Goal: Check status: Check status

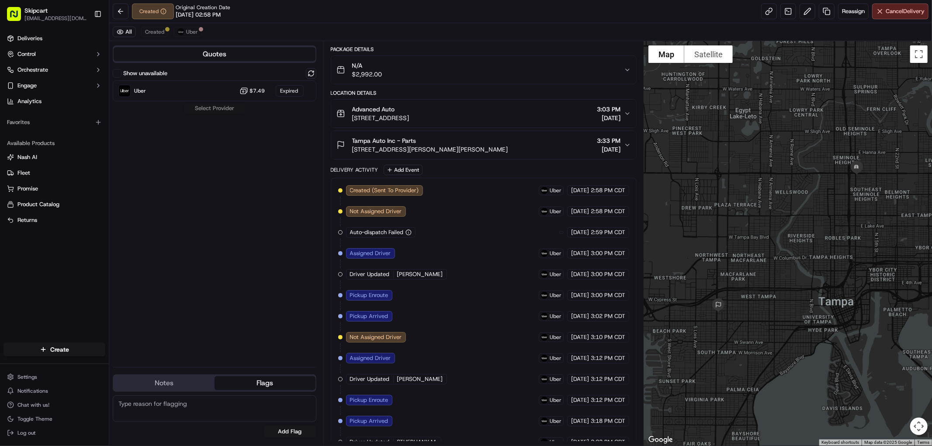
scroll to position [107, 0]
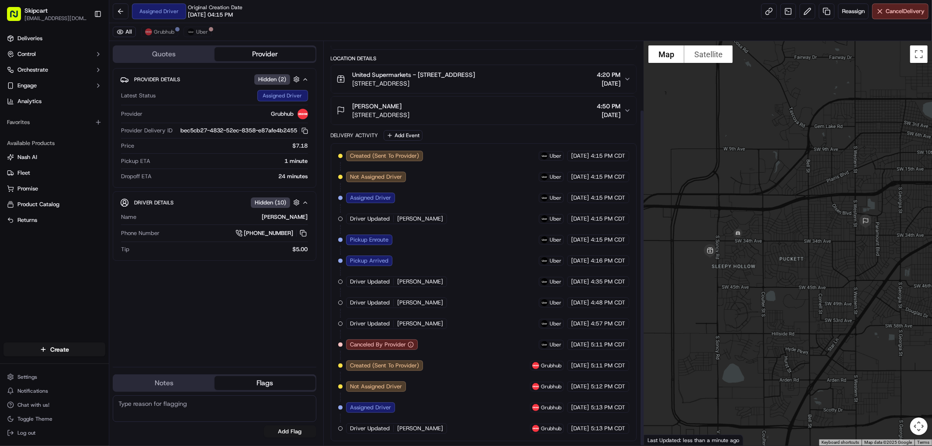
scroll to position [82, 0]
click at [167, 36] on button "Grubhub" at bounding box center [159, 32] width 37 height 10
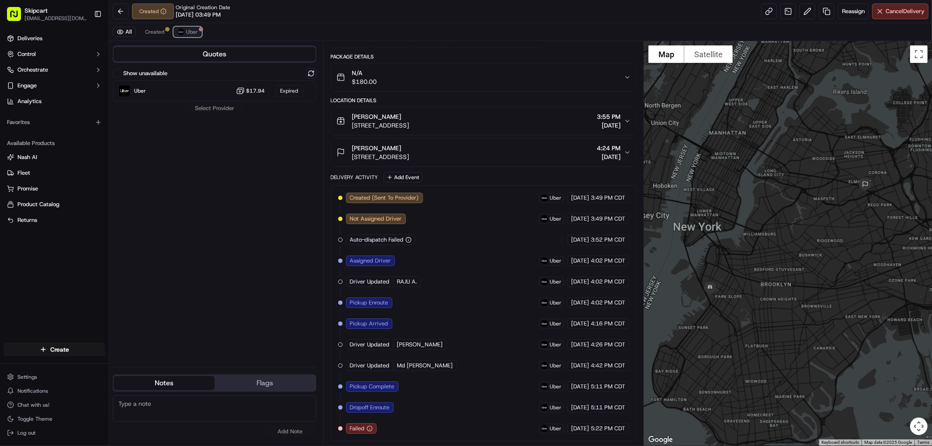
click at [188, 31] on span "Uber" at bounding box center [192, 31] width 12 height 7
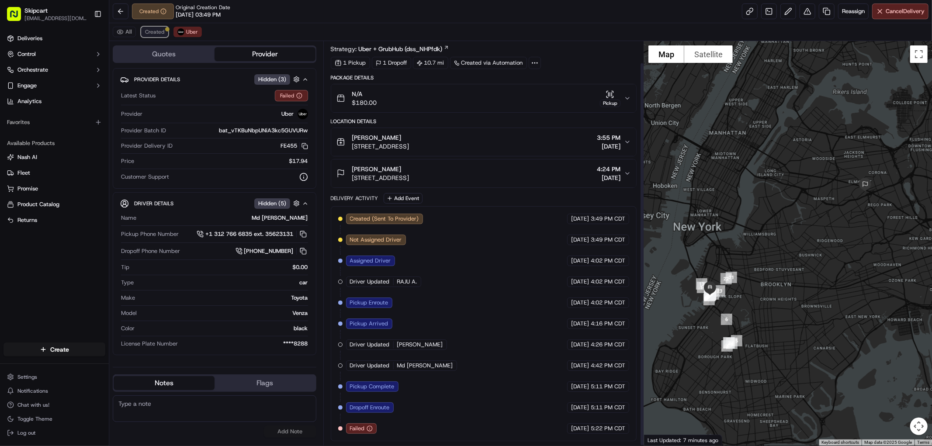
click at [166, 31] on div at bounding box center [167, 29] width 4 height 4
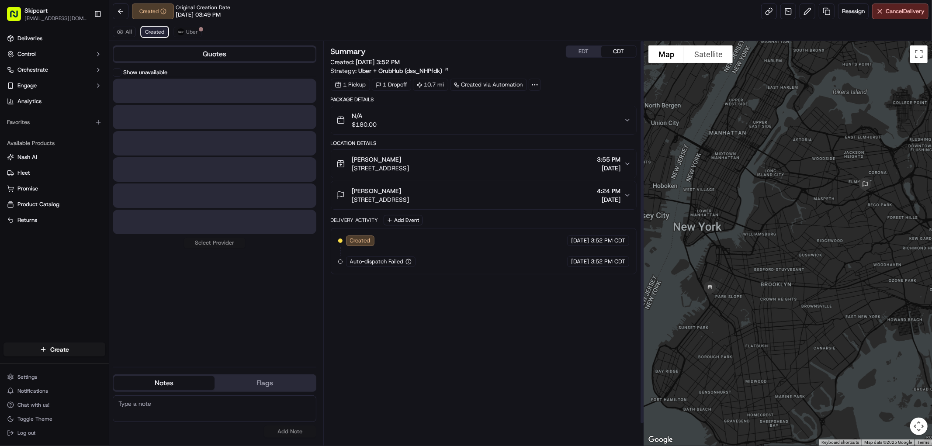
scroll to position [0, 0]
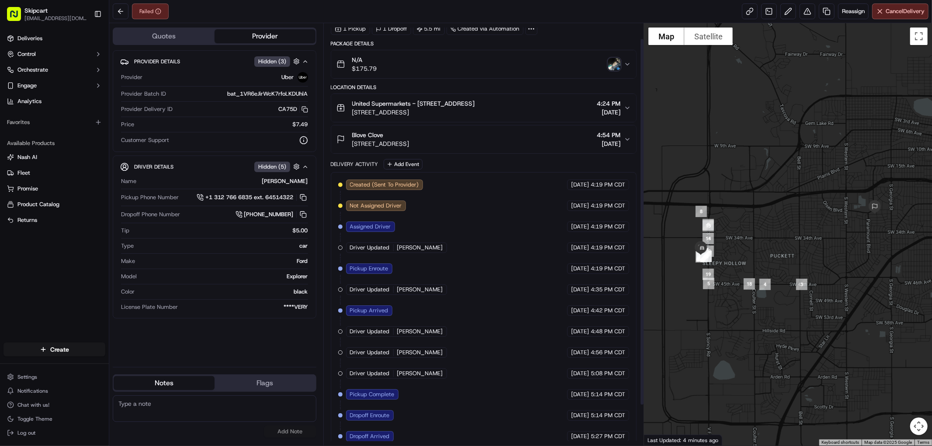
scroll to position [64, 0]
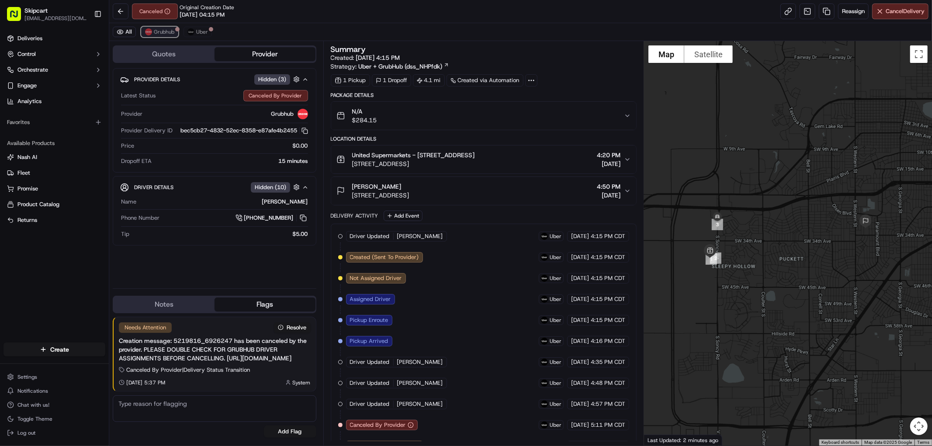
click at [162, 34] on span "Grubhub" at bounding box center [164, 31] width 21 height 7
